Goal: Participate in discussion: Engage in conversation with other users on a specific topic

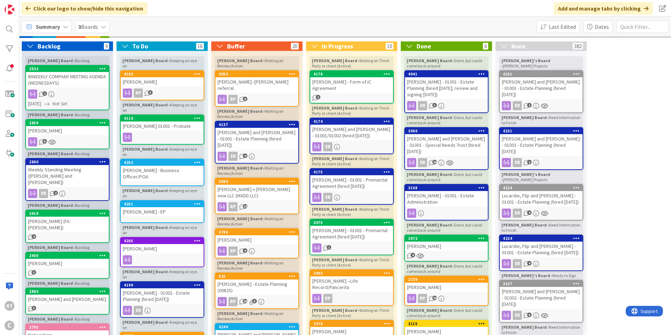
click at [49, 26] on span "Summary" at bounding box center [48, 26] width 24 height 8
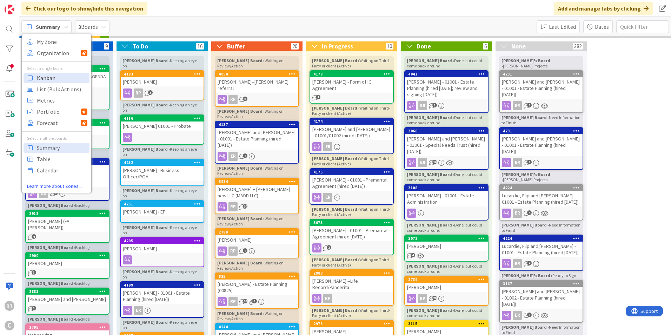
click at [53, 78] on span "Kanban" at bounding box center [62, 78] width 51 height 11
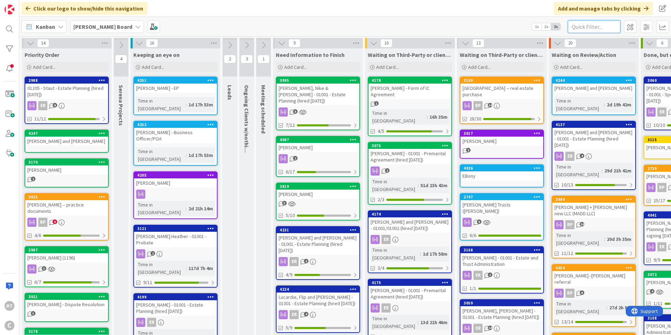
click at [586, 25] on input "text" at bounding box center [594, 26] width 53 height 13
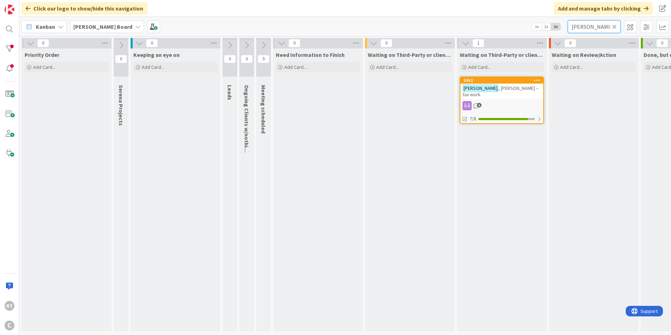
type input "[PERSON_NAME]"
click at [497, 87] on span ", [PERSON_NAME] -- tax work" at bounding box center [501, 91] width 76 height 13
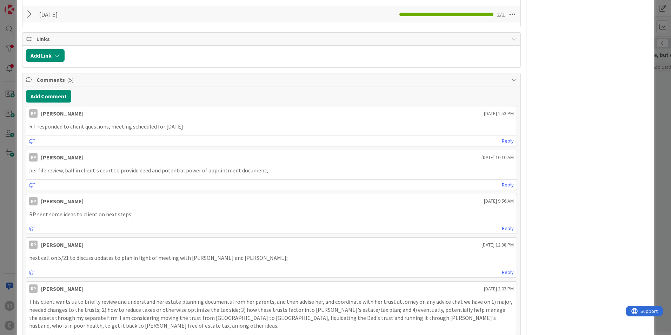
scroll to position [281, 0]
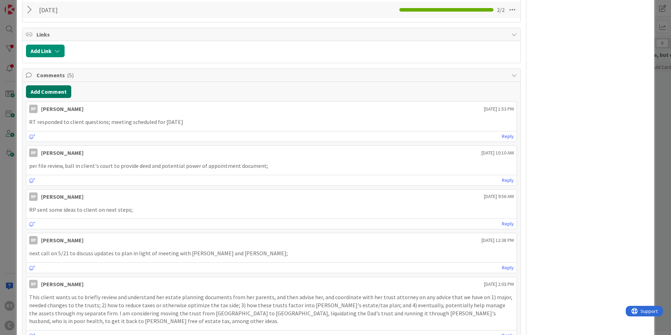
click at [61, 95] on button "Add Comment" at bounding box center [48, 91] width 45 height 13
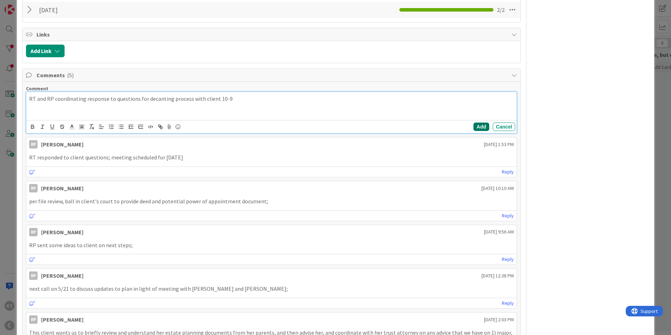
click at [481, 126] on button "Add" at bounding box center [482, 127] width 16 height 8
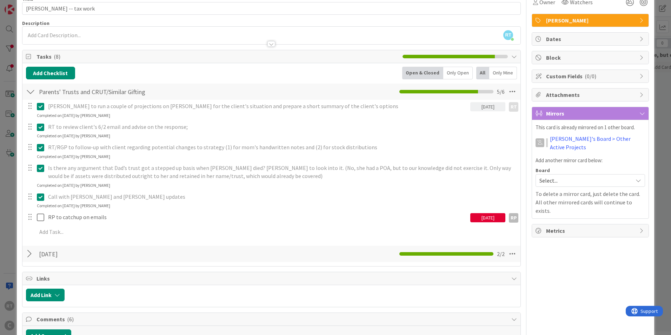
scroll to position [0, 0]
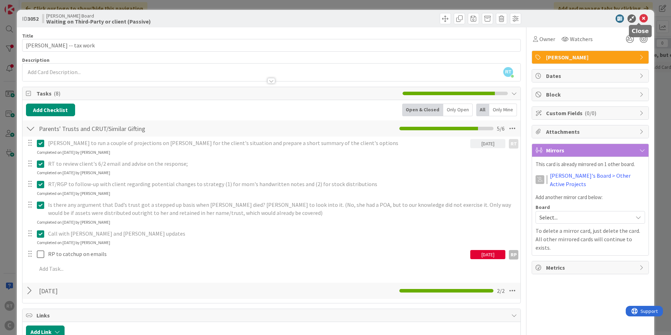
click at [640, 18] on icon at bounding box center [644, 18] width 8 height 8
